Goal: Information Seeking & Learning: Learn about a topic

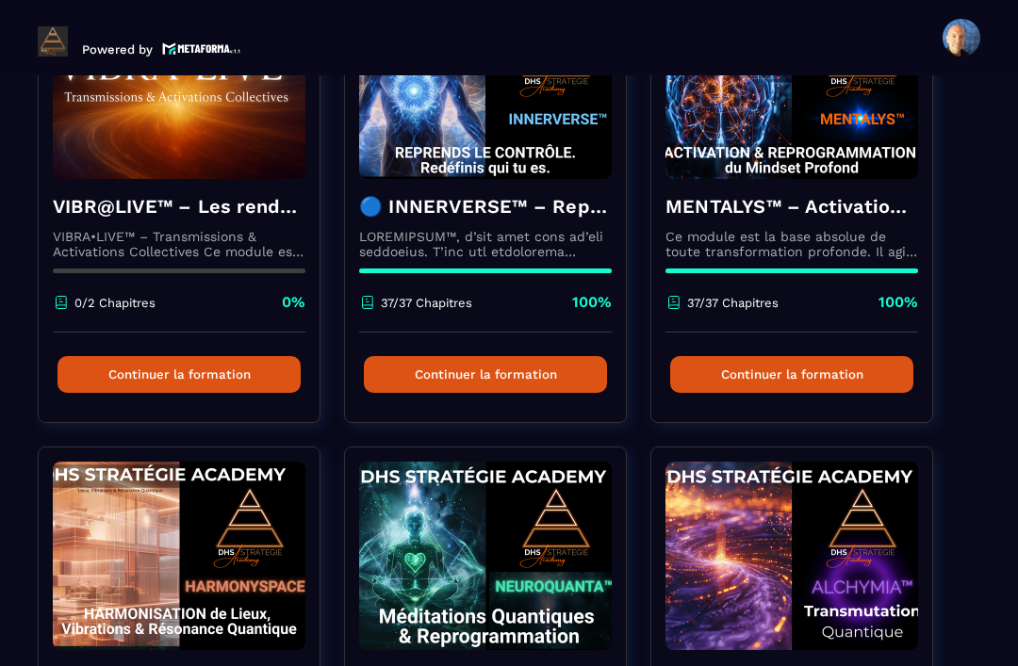
scroll to position [220, 0]
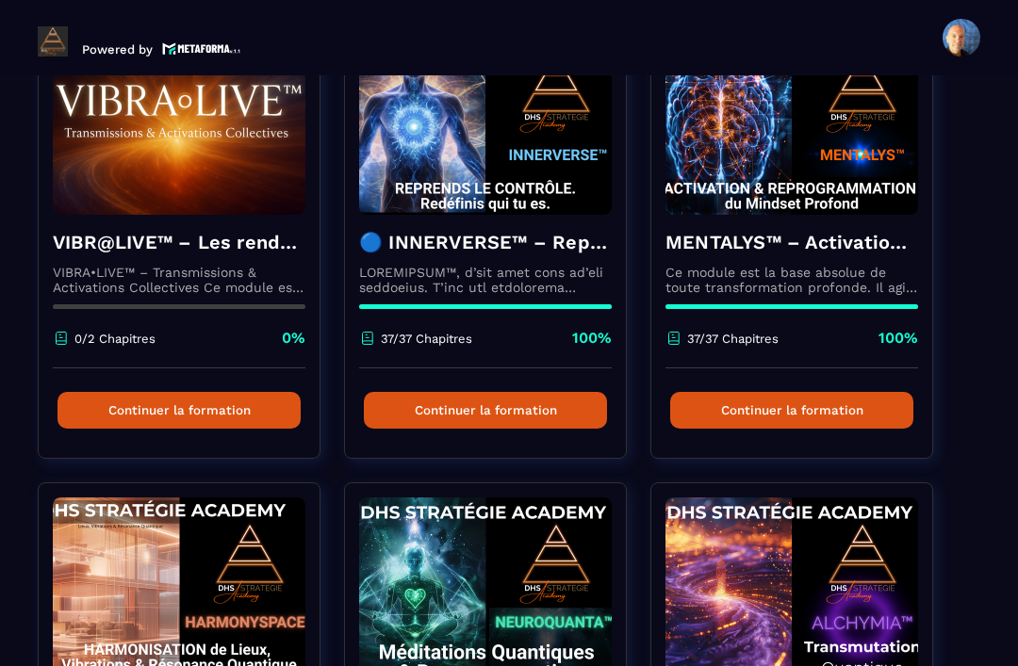
click at [494, 248] on h4 "🔵 INNERVERSE™ – Reprogrammation Quantique & Activation du Soi Réel" at bounding box center [485, 242] width 253 height 26
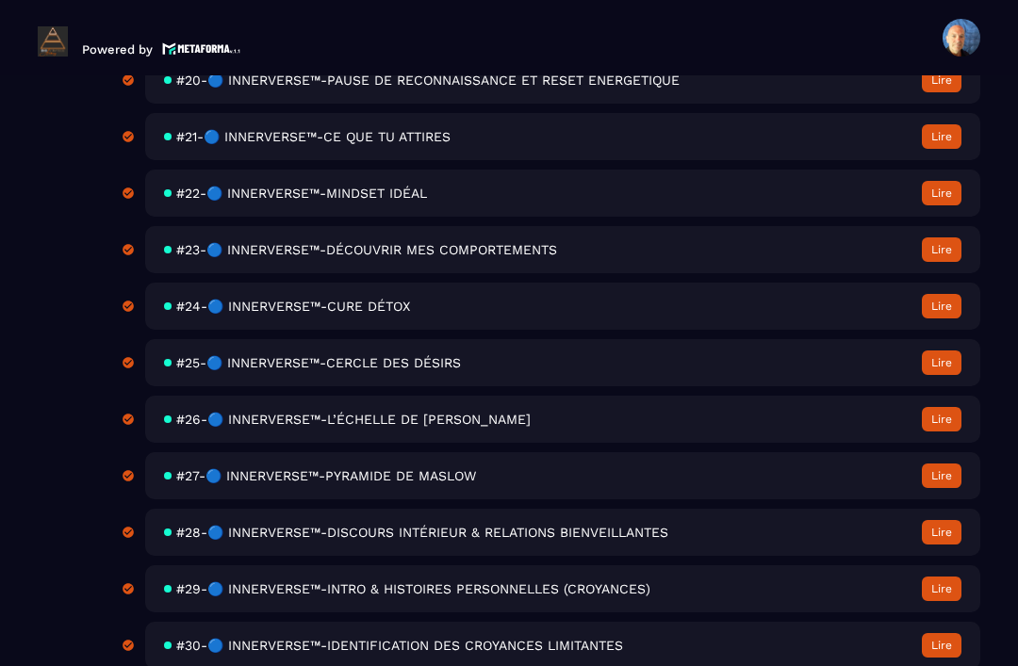
scroll to position [1829, 0]
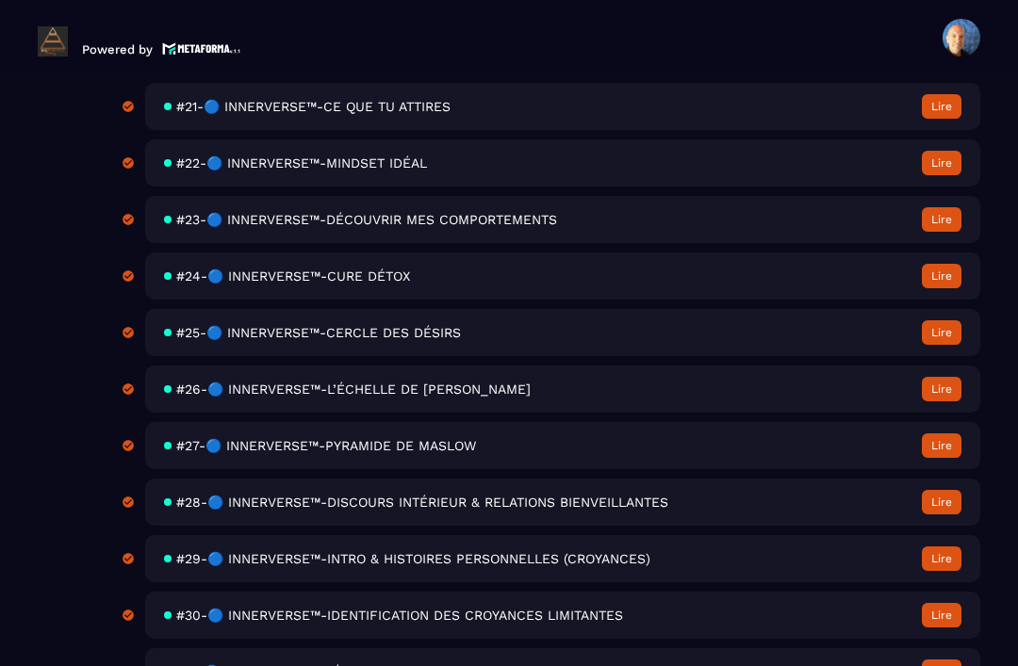
click at [545, 413] on div "#26-🔵 INNERVERSE™-L’ÉCHELLE DE [PERSON_NAME] Lire" at bounding box center [562, 389] width 835 height 47
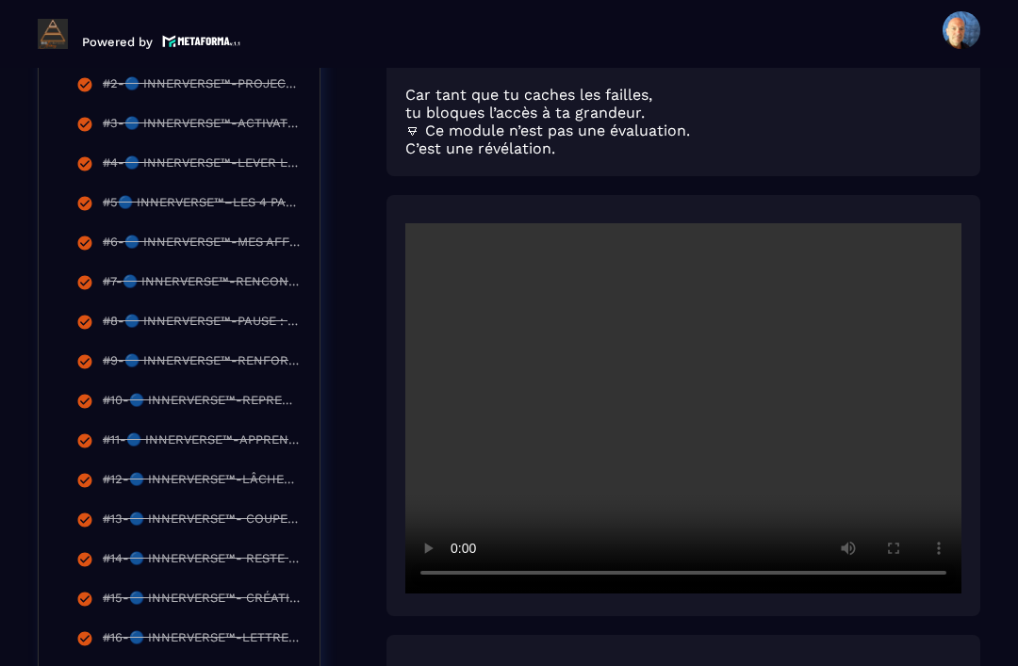
scroll to position [622, 0]
click at [685, 405] on video at bounding box center [683, 408] width 556 height 370
click at [728, 424] on video at bounding box center [683, 408] width 556 height 370
click at [687, 414] on video at bounding box center [683, 408] width 556 height 370
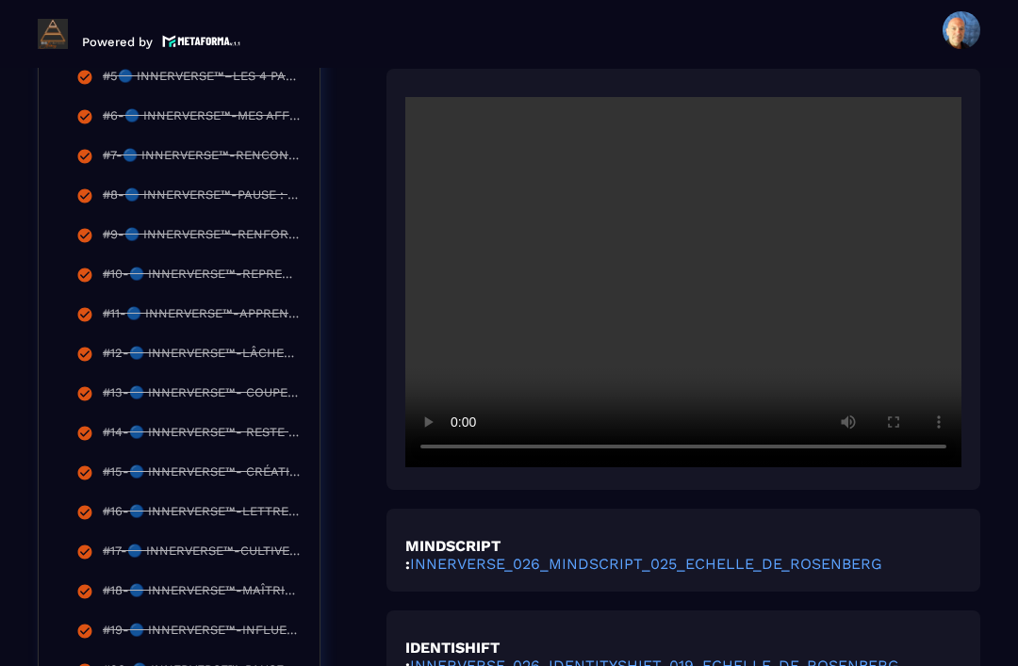
scroll to position [718, 0]
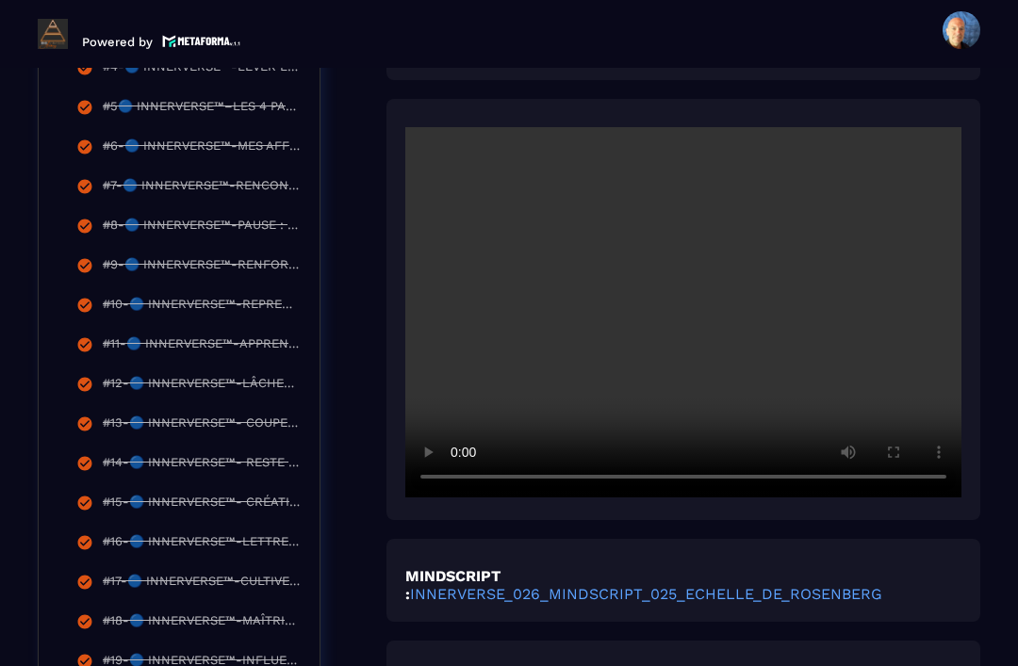
click at [687, 299] on video at bounding box center [683, 312] width 556 height 370
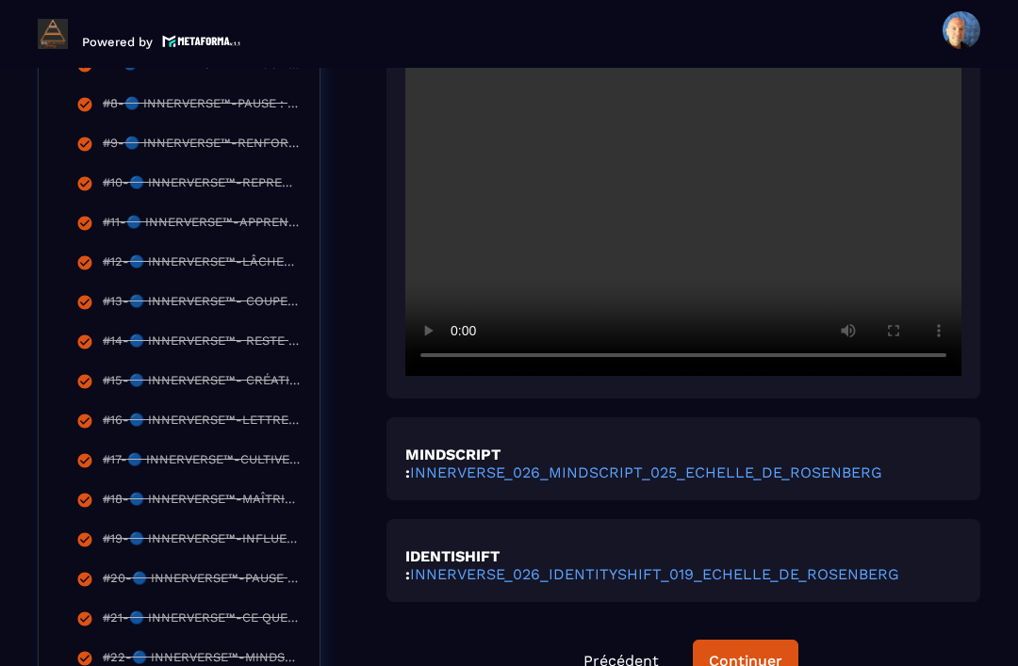
scroll to position [848, 0]
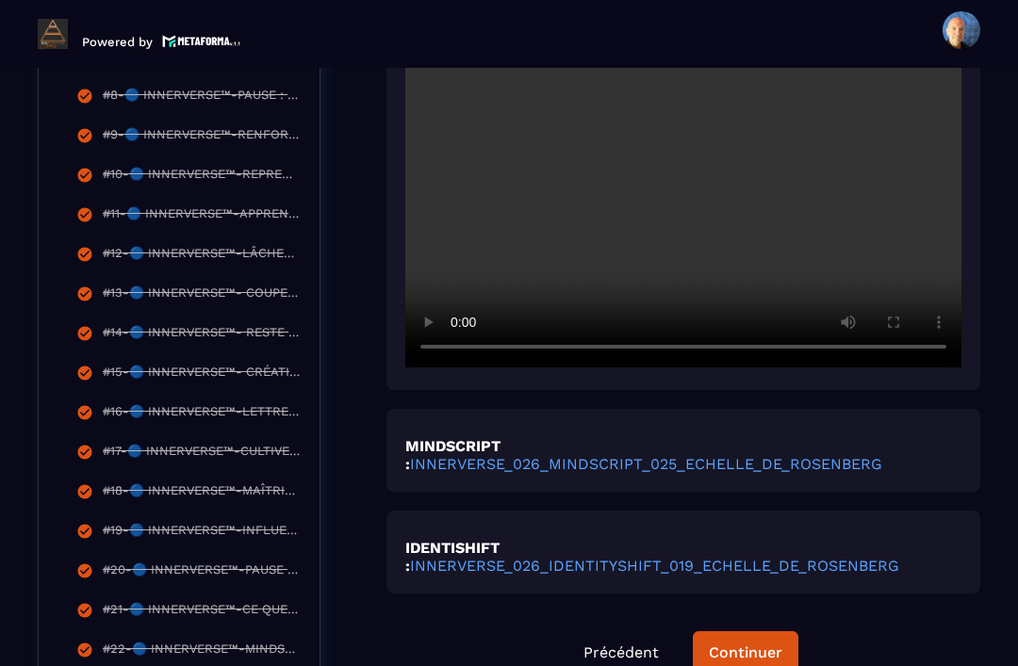
click at [743, 657] on div "Continuer" at bounding box center [746, 653] width 74 height 19
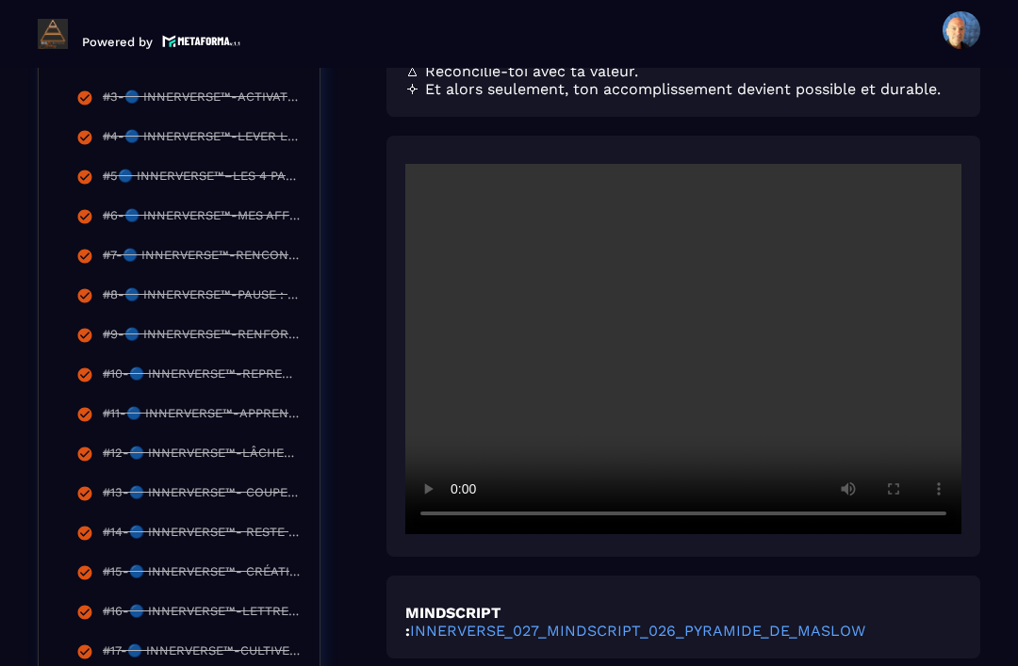
scroll to position [648, 0]
click at [672, 290] on video at bounding box center [683, 349] width 556 height 370
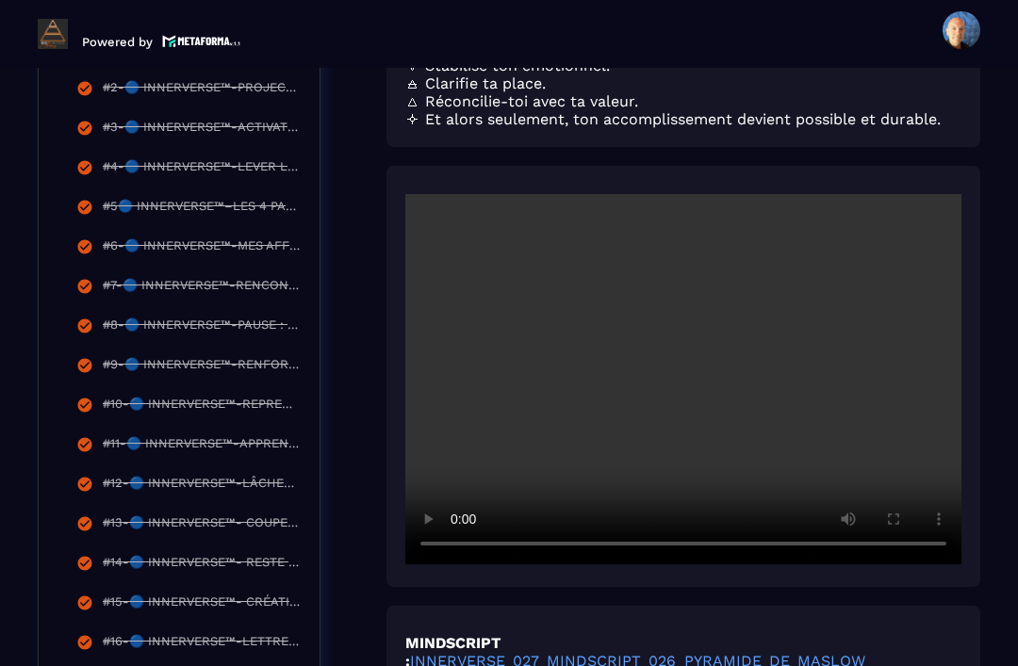
scroll to position [618, 0]
click at [884, 385] on video at bounding box center [683, 379] width 556 height 370
click at [687, 348] on video at bounding box center [683, 379] width 556 height 370
click at [686, 332] on video at bounding box center [683, 379] width 556 height 370
